Goal: Find specific page/section: Find specific page/section

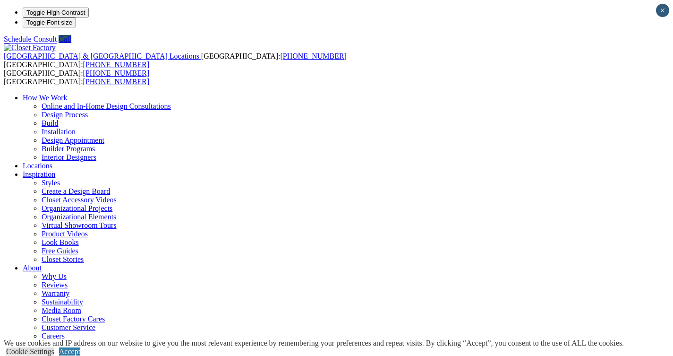
drag, startPoint x: 640, startPoint y: 43, endPoint x: 650, endPoint y: 68, distance: 27.4
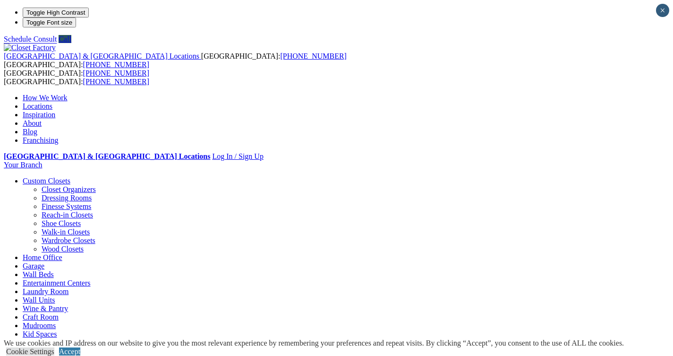
click at [52, 102] on link "Locations" at bounding box center [38, 106] width 30 height 8
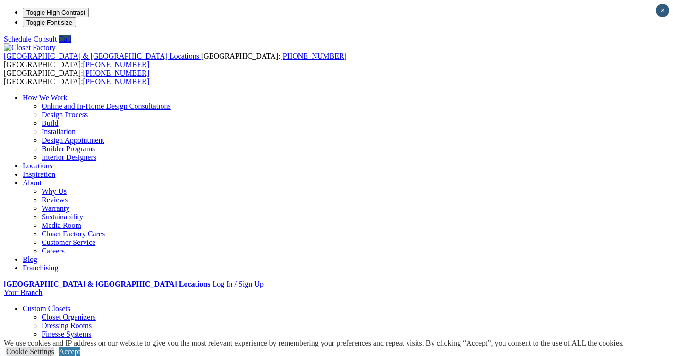
type input "******"
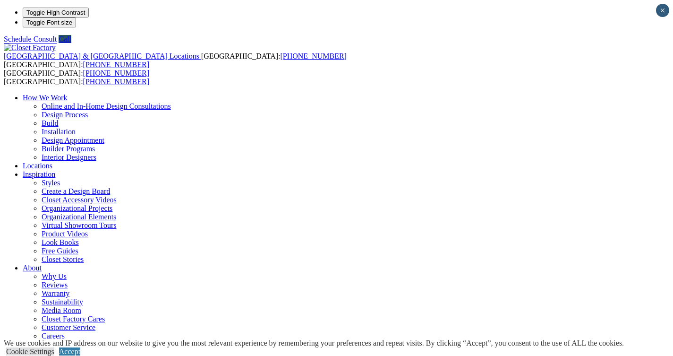
drag, startPoint x: 118, startPoint y: 284, endPoint x: 74, endPoint y: 284, distance: 44.4
